Goal: Find specific page/section: Find specific page/section

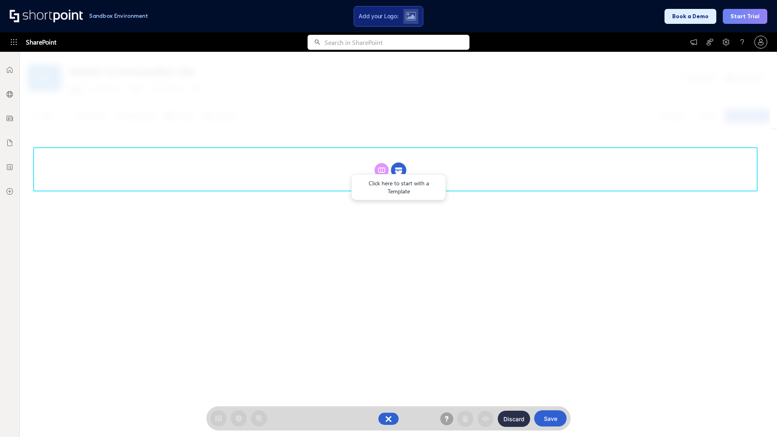
click at [399, 170] on circle at bounding box center [398, 170] width 15 height 15
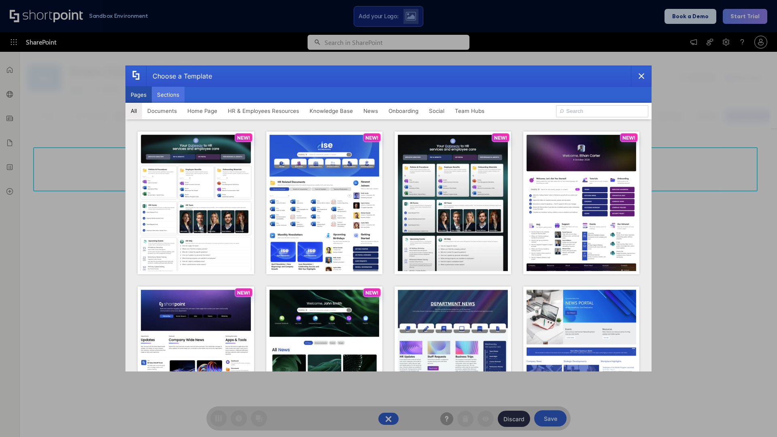
click at [168, 95] on button "Sections" at bounding box center [168, 95] width 33 height 16
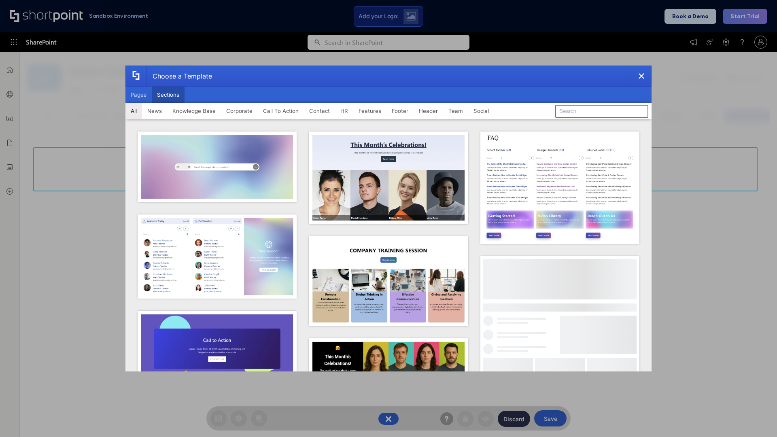
type input "Company Policy"
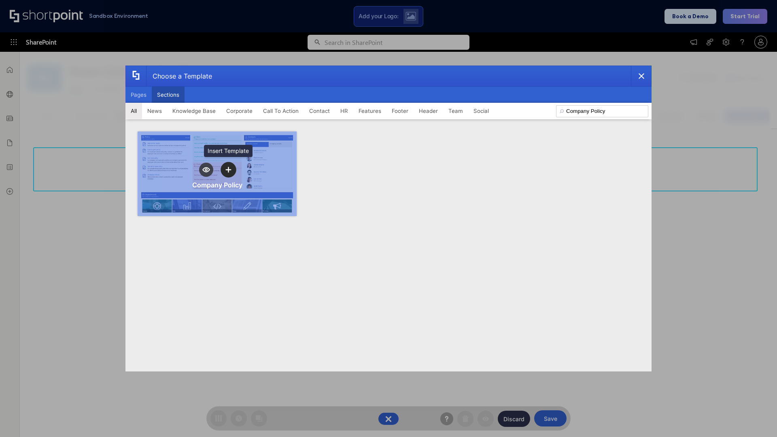
click at [228, 170] on icon "template selector" at bounding box center [228, 170] width 6 height 6
